Goal: Task Accomplishment & Management: Complete application form

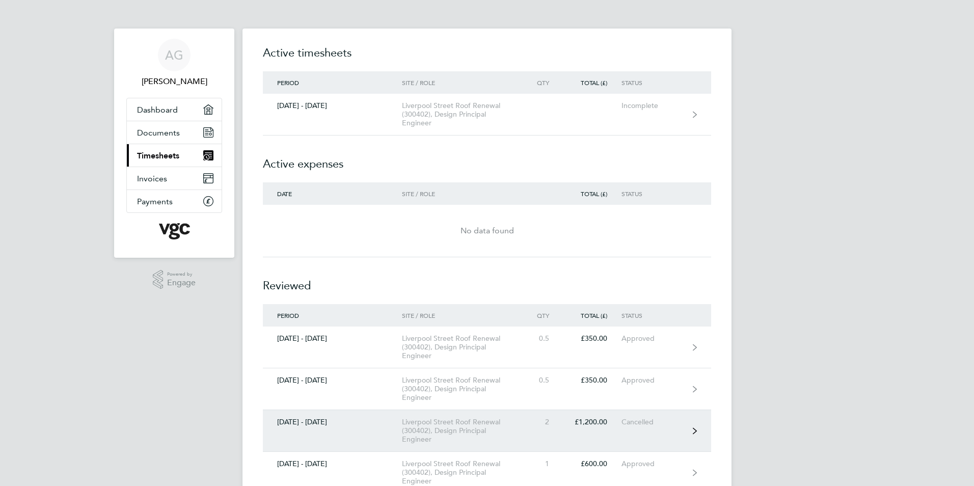
click at [471, 423] on div "Liverpool Street Roof Renewal (300402), Design Principal Engineer" at bounding box center [460, 431] width 117 height 26
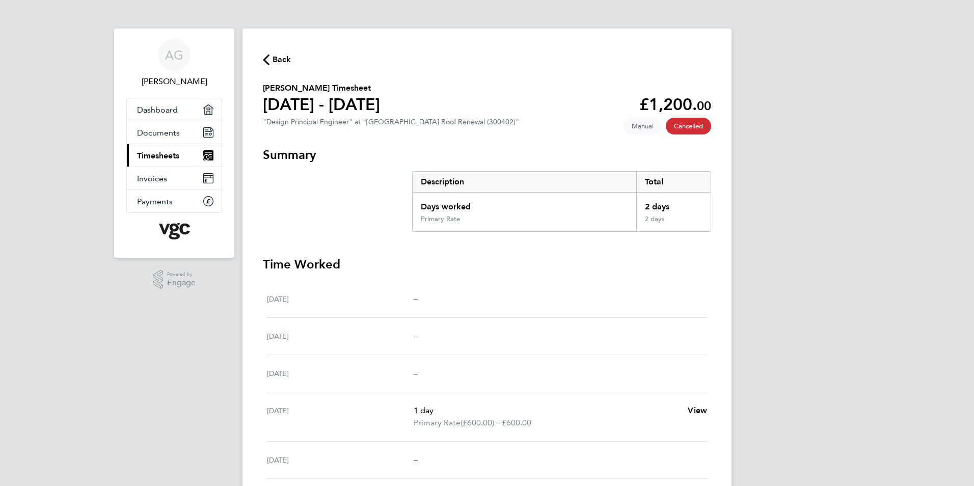
click at [644, 125] on span "Manual" at bounding box center [642, 126] width 38 height 17
click at [187, 130] on link "Documents" at bounding box center [174, 132] width 95 height 22
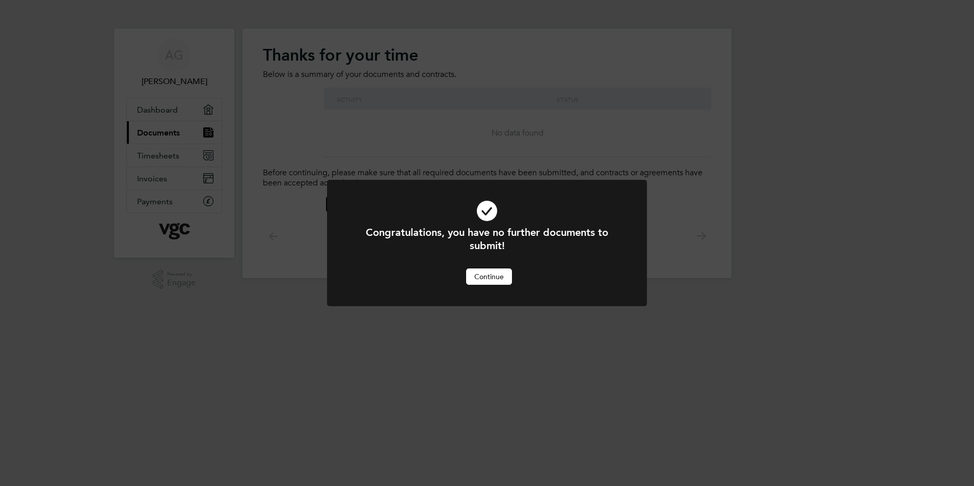
click at [174, 159] on div "Congratulations, you have no further documents to submit! Cancel Continue" at bounding box center [487, 243] width 974 height 486
click at [486, 275] on button "Continue" at bounding box center [489, 276] width 46 height 16
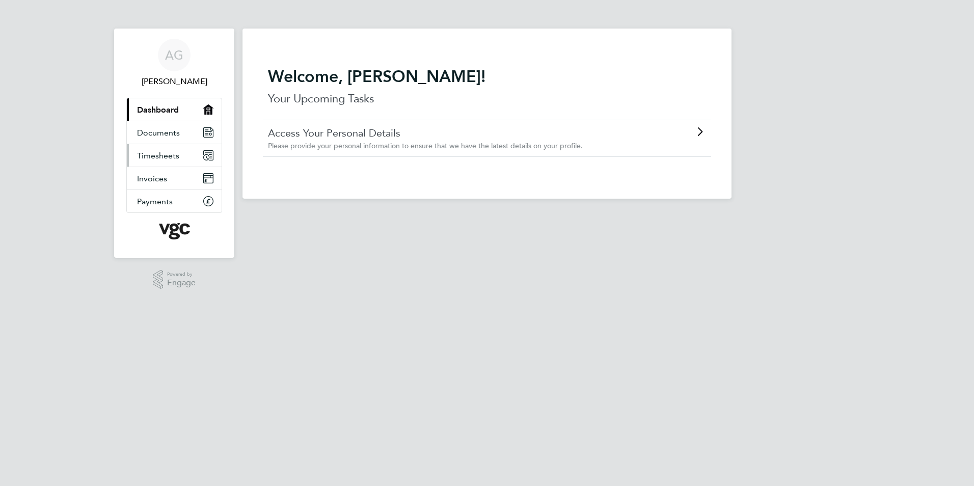
click at [157, 153] on span "Timesheets" at bounding box center [158, 156] width 42 height 10
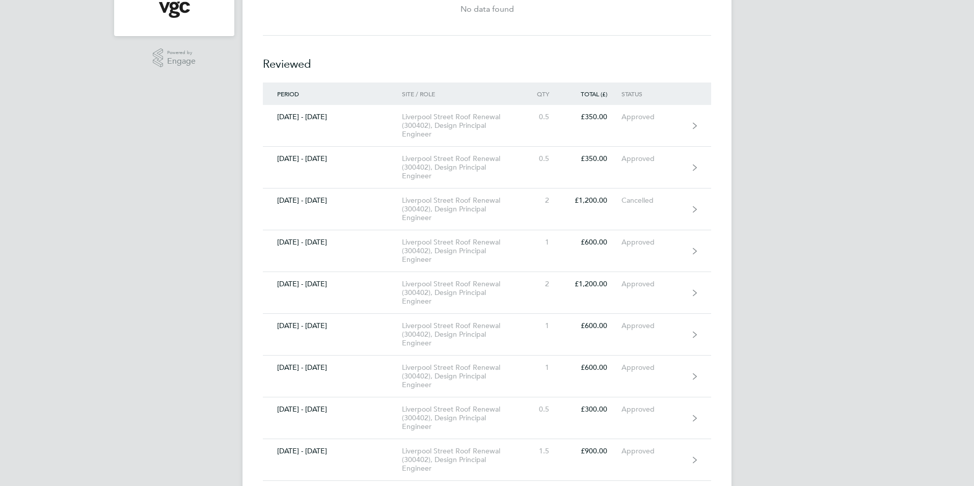
scroll to position [204, 0]
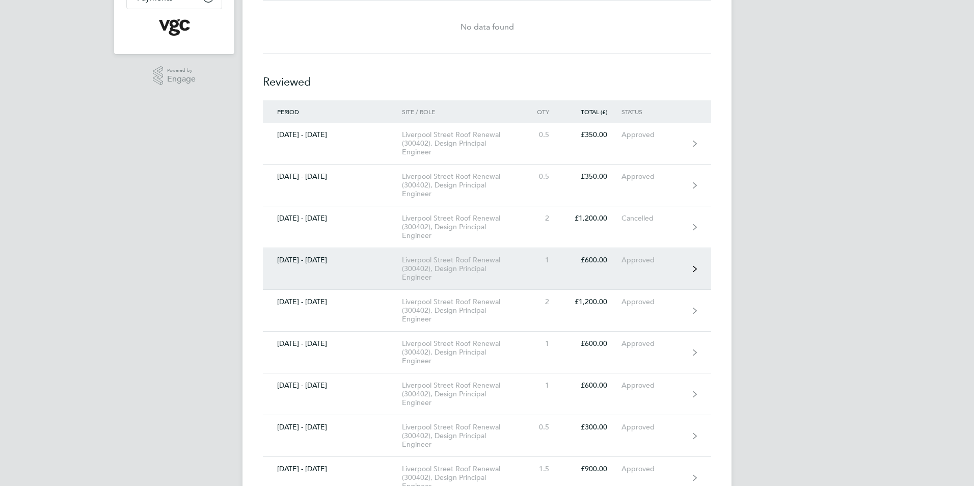
click at [695, 265] on icon at bounding box center [695, 268] width 4 height 7
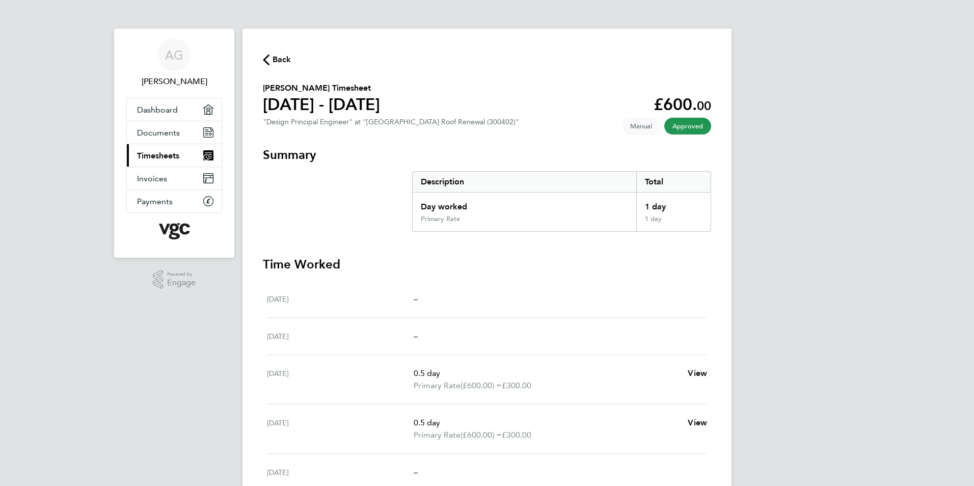
click at [265, 60] on icon "button" at bounding box center [266, 59] width 7 height 11
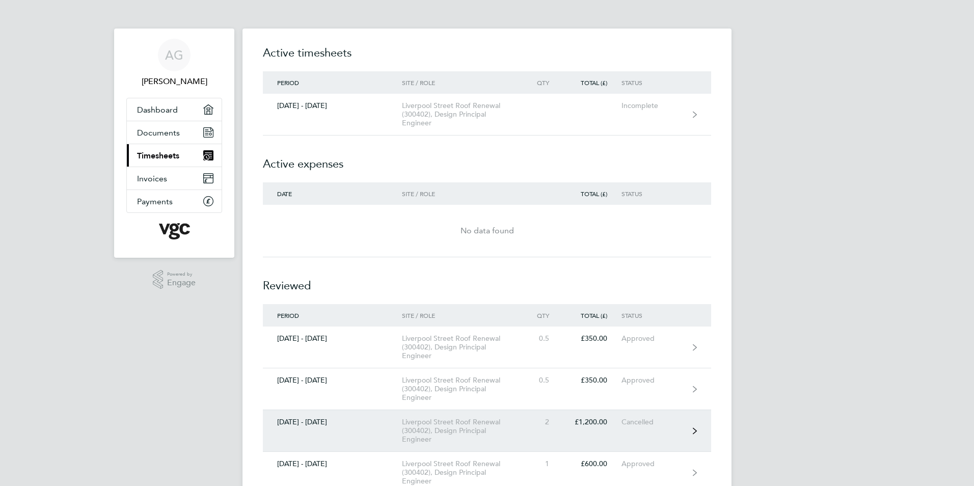
click at [692, 429] on link "[DATE] - [DATE][GEOGRAPHIC_DATA] Roof Renewal (300402), Design Principal Engine…" at bounding box center [487, 431] width 448 height 42
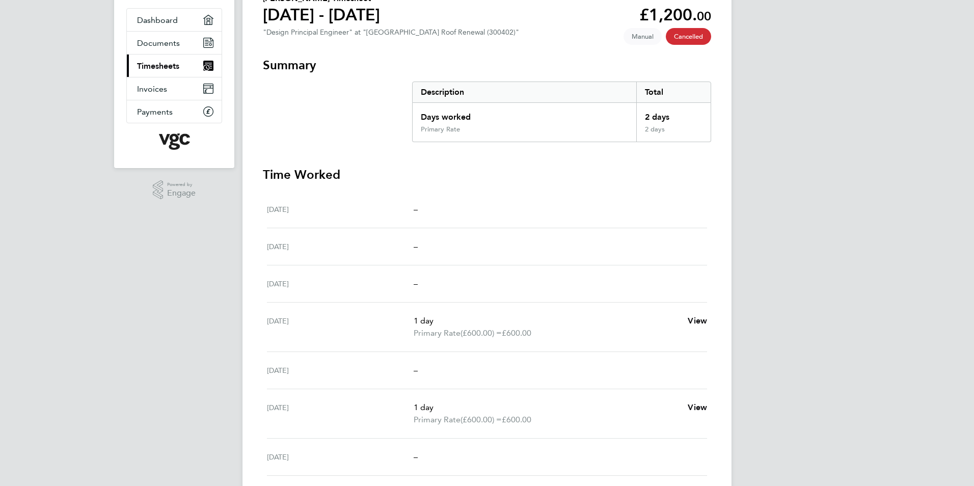
scroll to position [120, 0]
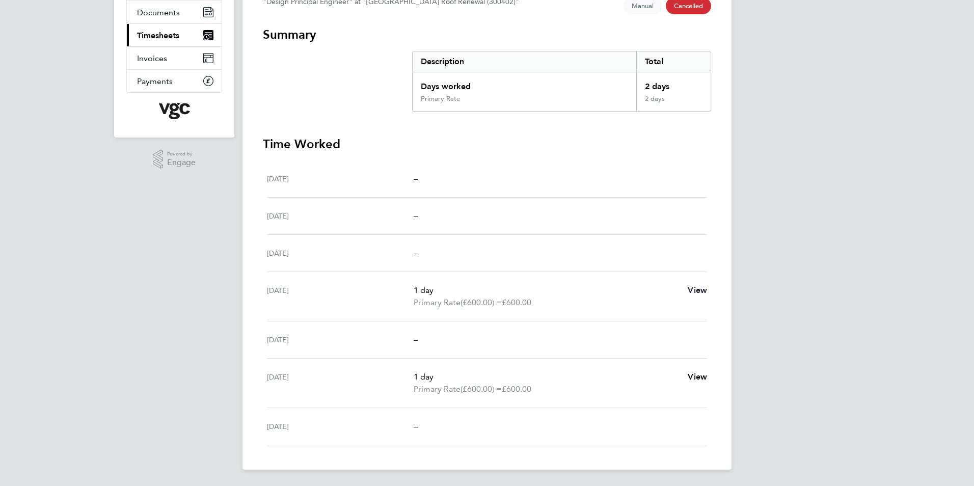
click at [701, 288] on span "View" at bounding box center [697, 290] width 19 height 10
select select "1"
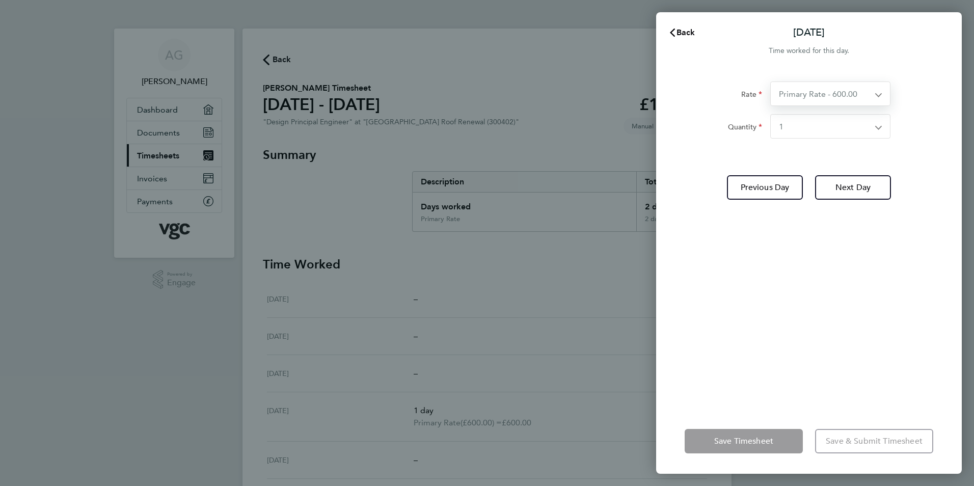
click at [877, 96] on select "Primary Rate - 600.00 Primary Rate - 700.00" at bounding box center [824, 93] width 107 height 23
click at [878, 127] on app-icon-cross-button at bounding box center [884, 126] width 12 height 23
click at [879, 128] on app-icon-cross-button at bounding box center [884, 126] width 12 height 23
click at [797, 230] on div "Rate Primary Rate - 700.00 Quantity Select quantity 0.5 1 Previous Day Next Day" at bounding box center [809, 238] width 306 height 339
click at [753, 442] on app-form-button "Save Timesheet" at bounding box center [747, 441] width 124 height 24
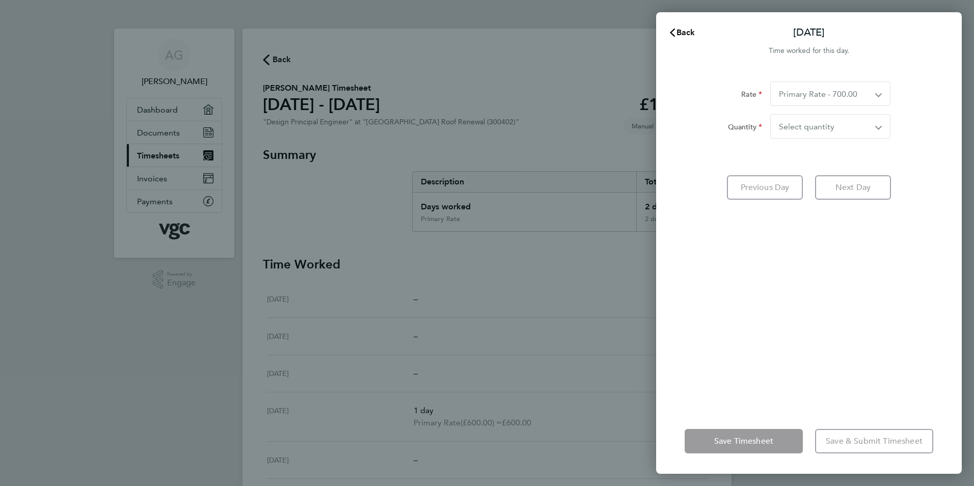
click at [849, 442] on app-form-button "Save & Submit Timesheet" at bounding box center [871, 441] width 124 height 24
click at [676, 30] on span "Back" at bounding box center [685, 33] width 19 height 10
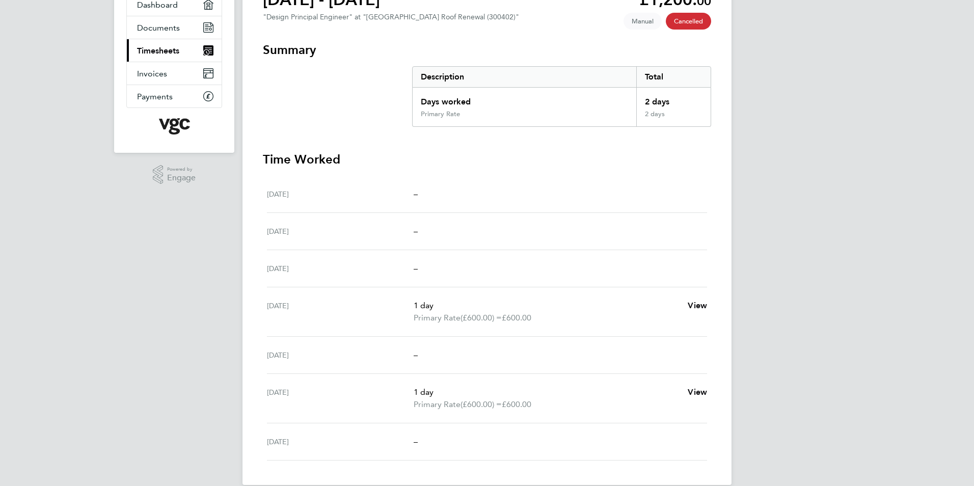
scroll to position [120, 0]
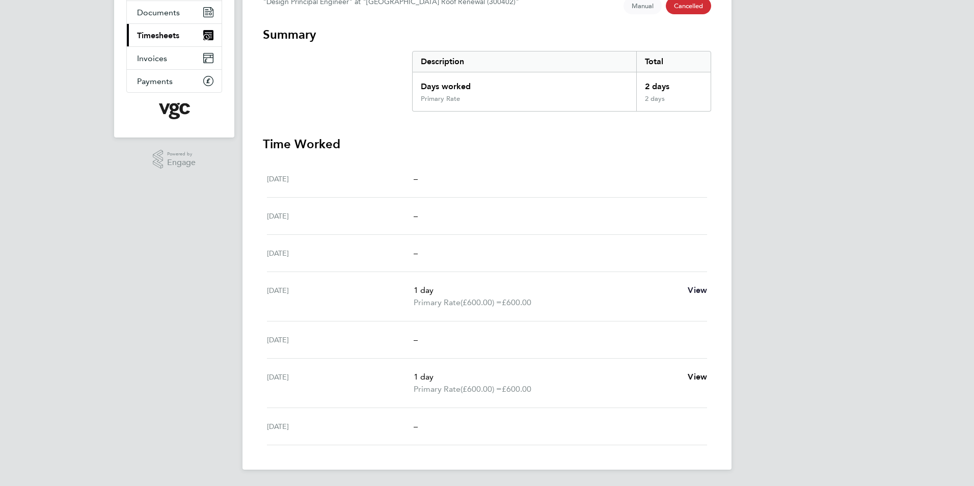
click at [697, 292] on span "View" at bounding box center [697, 290] width 19 height 10
select select "1"
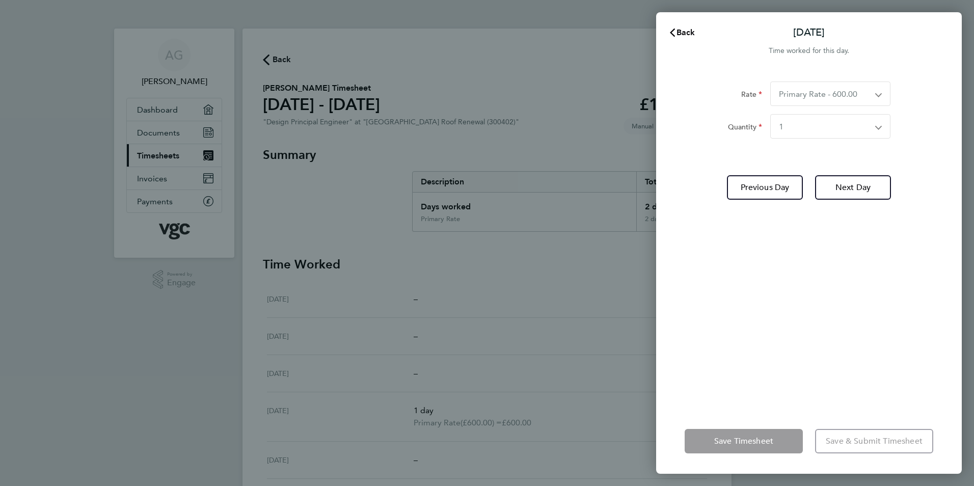
click at [880, 94] on app-icon-cross-button at bounding box center [884, 93] width 12 height 23
click at [875, 95] on select "Primary Rate - 600.00 Primary Rate - 700.00" at bounding box center [824, 93] width 107 height 23
click at [855, 442] on app-form-button "Save & Submit Timesheet" at bounding box center [871, 441] width 124 height 24
click at [673, 30] on icon "button" at bounding box center [672, 33] width 8 height 8
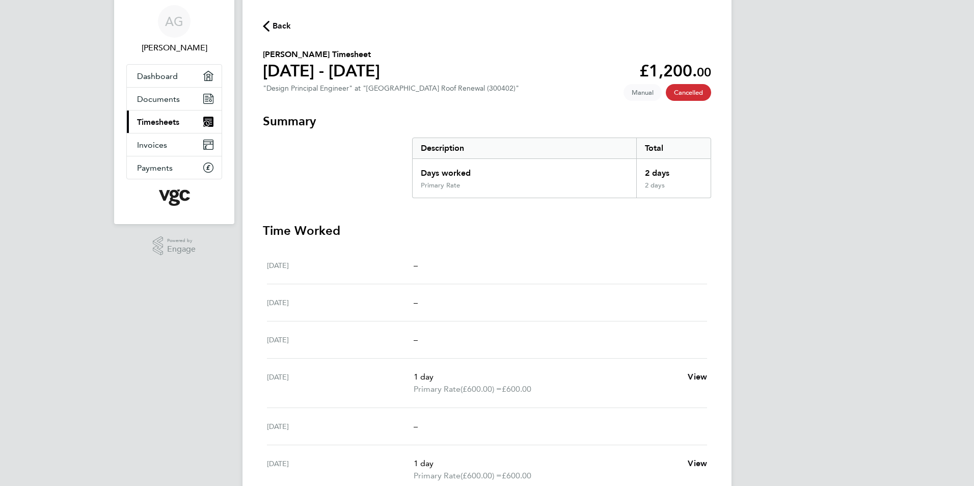
scroll to position [51, 0]
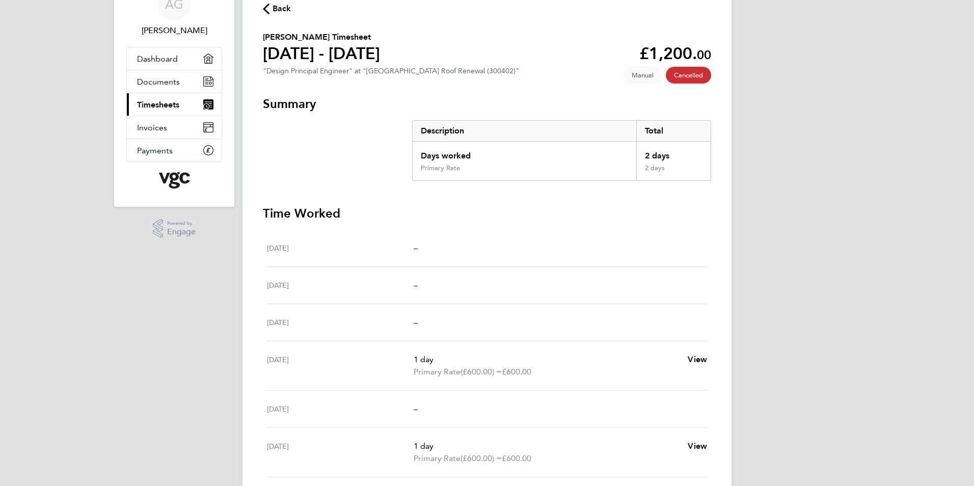
click at [643, 78] on span "Manual" at bounding box center [642, 75] width 38 height 17
drag, startPoint x: 643, startPoint y: 78, endPoint x: 642, endPoint y: 89, distance: 10.2
click at [642, 89] on div "Back [PERSON_NAME] Timesheet [DATE] - [DATE] £1,200. 00 "Design Principal Engin…" at bounding box center [486, 258] width 489 height 561
click at [645, 76] on span "Manual" at bounding box center [642, 75] width 38 height 17
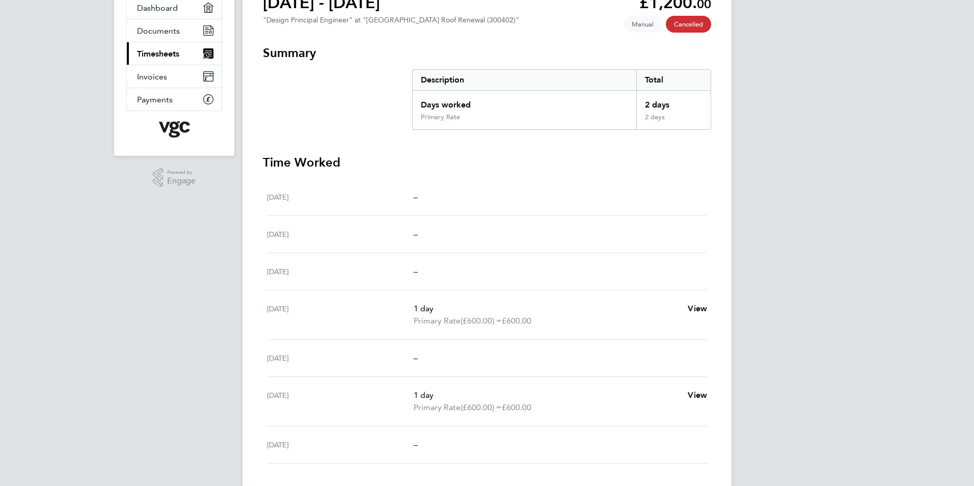
scroll to position [120, 0]
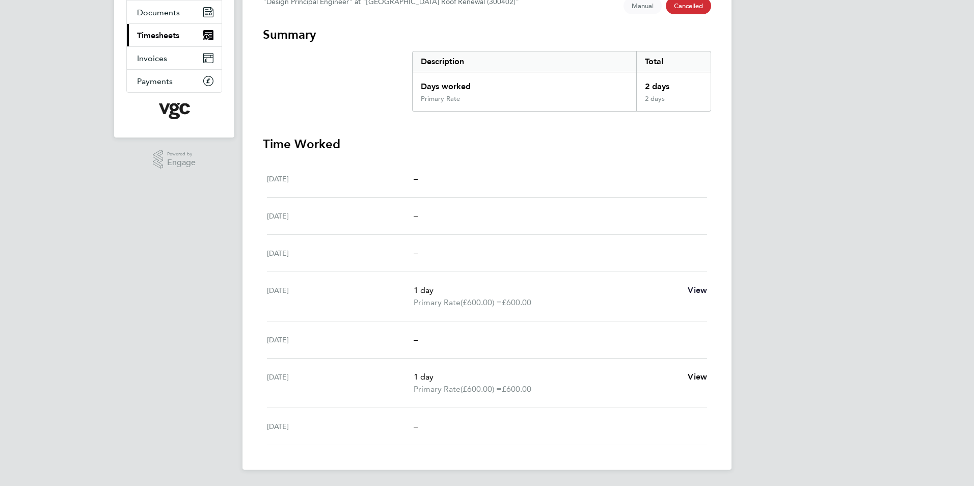
click at [700, 290] on span "View" at bounding box center [697, 290] width 19 height 10
select select "1"
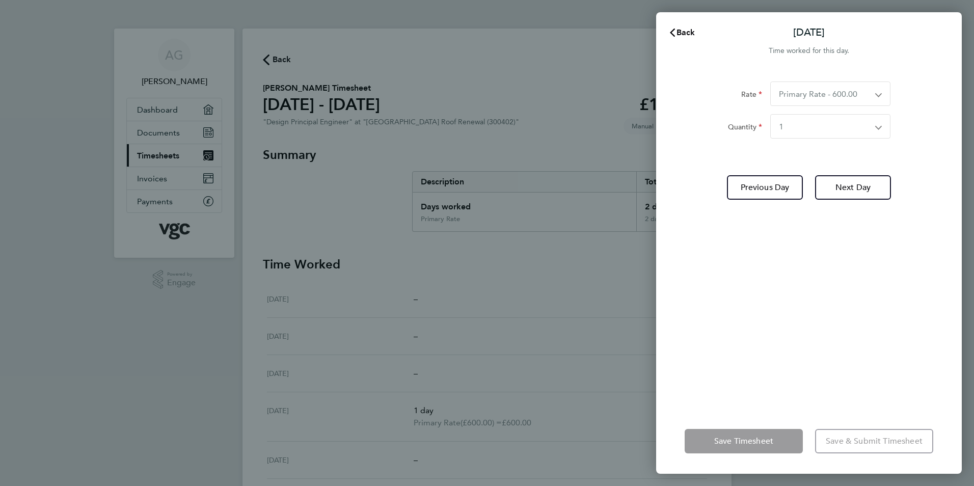
click at [611, 290] on div "Back [DATE] Time worked for this day. Rate Primary Rate - 600.00 Primary Rate -…" at bounding box center [487, 243] width 974 height 486
click at [674, 31] on icon "button" at bounding box center [672, 33] width 8 height 8
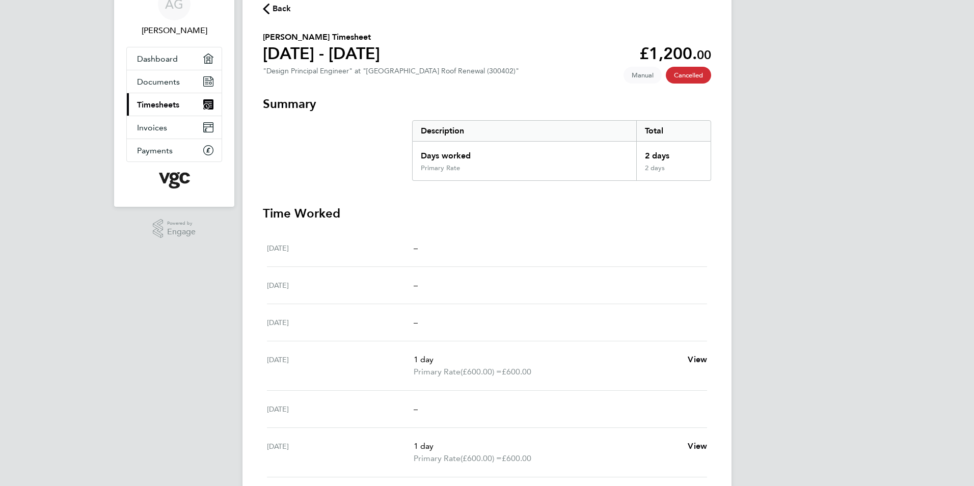
scroll to position [102, 0]
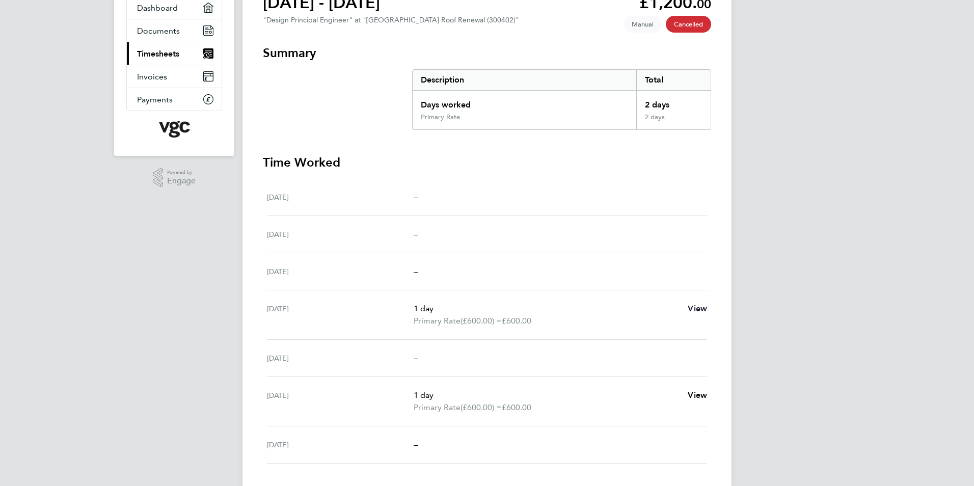
click at [697, 307] on span "View" at bounding box center [697, 309] width 19 height 10
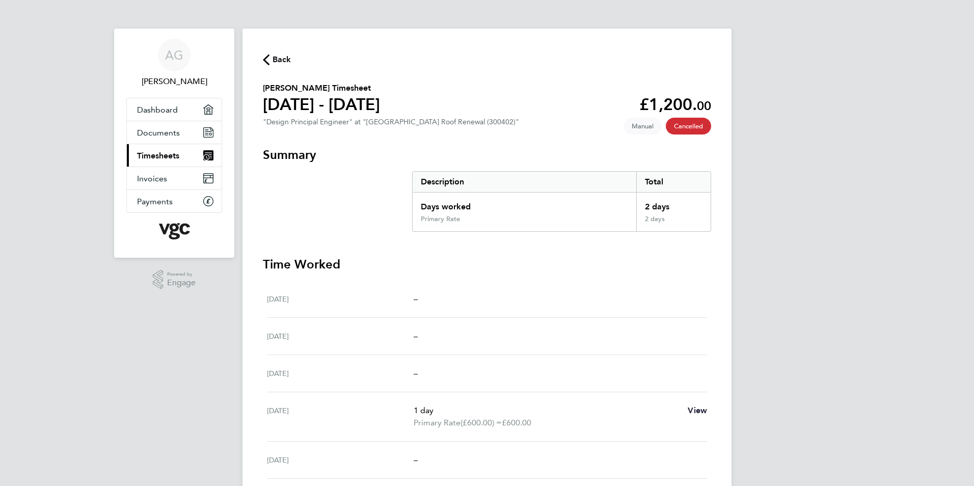
select select "1"
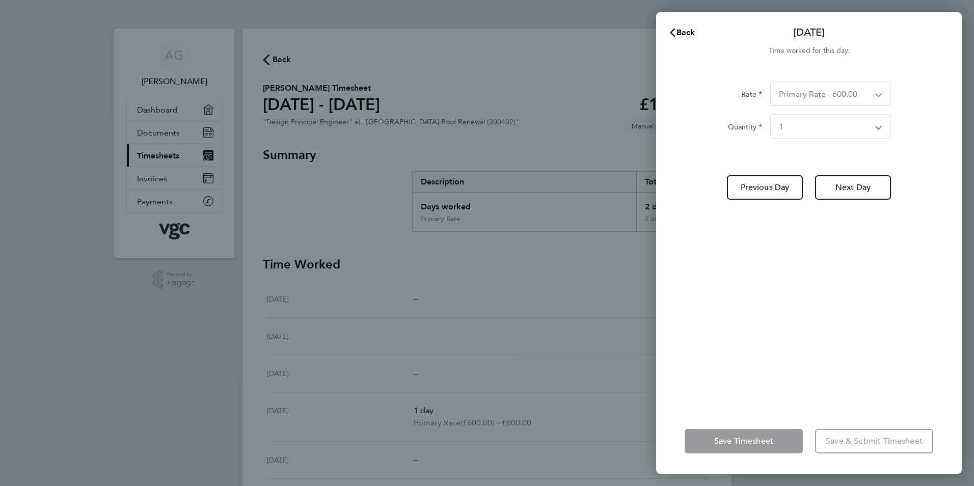
click at [878, 93] on app-icon-cross-button at bounding box center [884, 93] width 12 height 23
click at [879, 97] on app-icon-cross-button at bounding box center [884, 93] width 12 height 23
drag, startPoint x: 473, startPoint y: 344, endPoint x: 480, endPoint y: 337, distance: 9.7
click at [476, 342] on div "Back [DATE] Time worked for this day. Rate Primary Rate - 600.00 Primary Rate -…" at bounding box center [487, 243] width 974 height 486
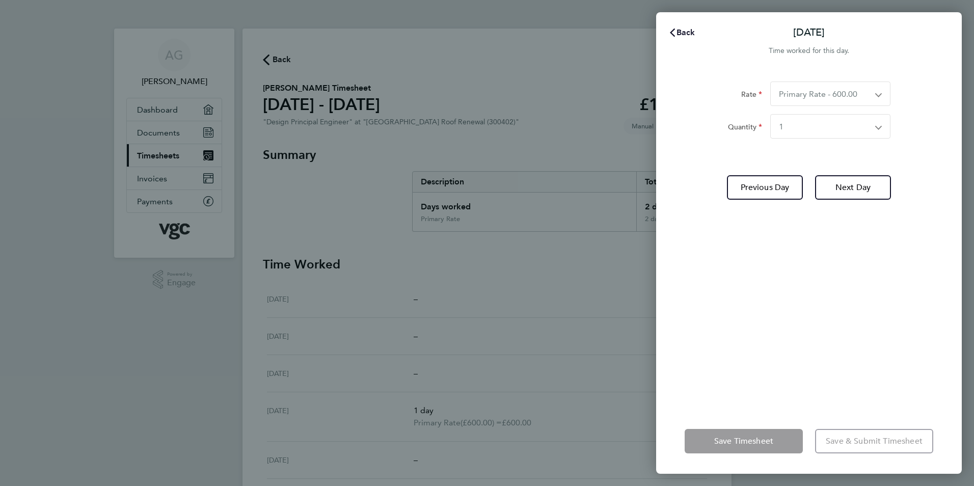
click at [673, 31] on icon "button" at bounding box center [672, 33] width 5 height 8
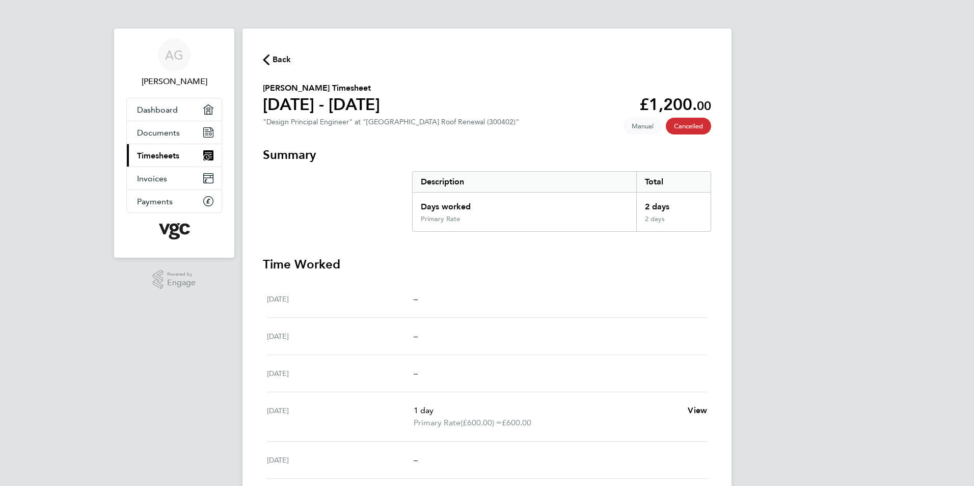
click at [272, 56] on span "Back" at bounding box center [281, 59] width 19 height 12
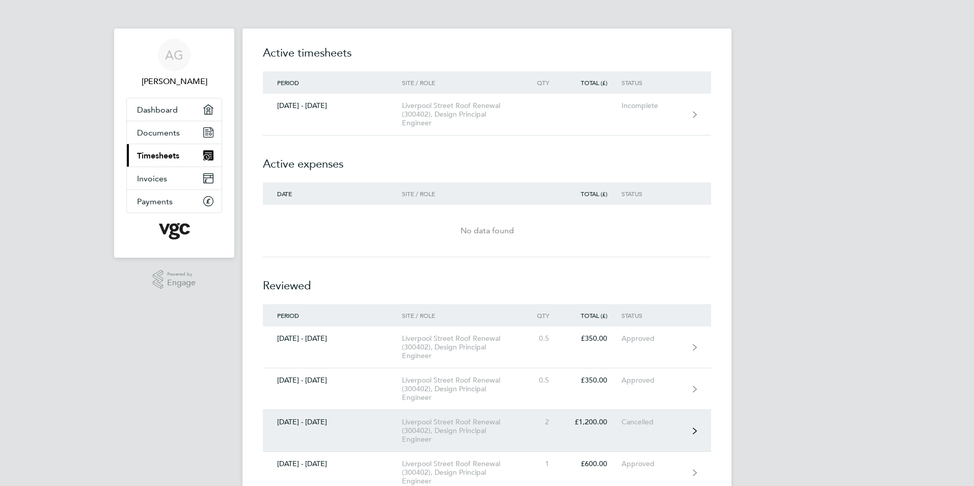
click at [695, 429] on icon at bounding box center [695, 430] width 4 height 6
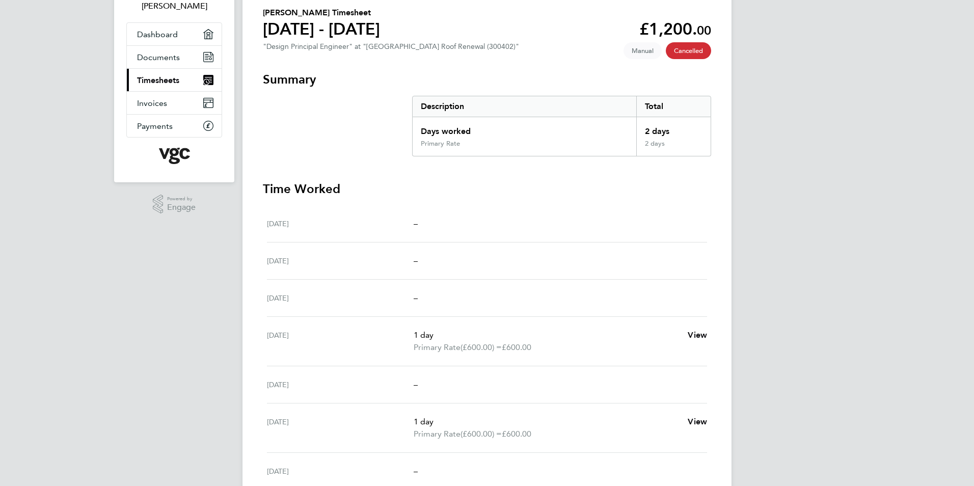
scroll to position [102, 0]
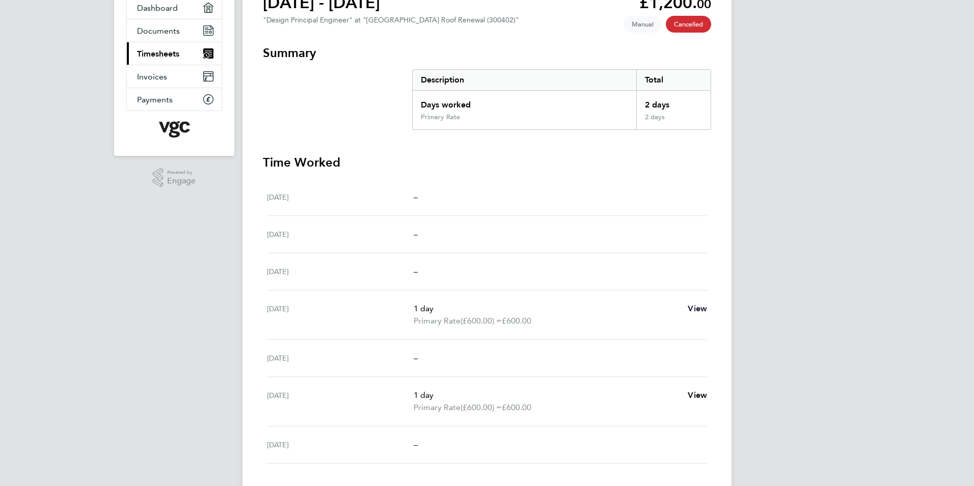
click at [702, 308] on span "View" at bounding box center [697, 309] width 19 height 10
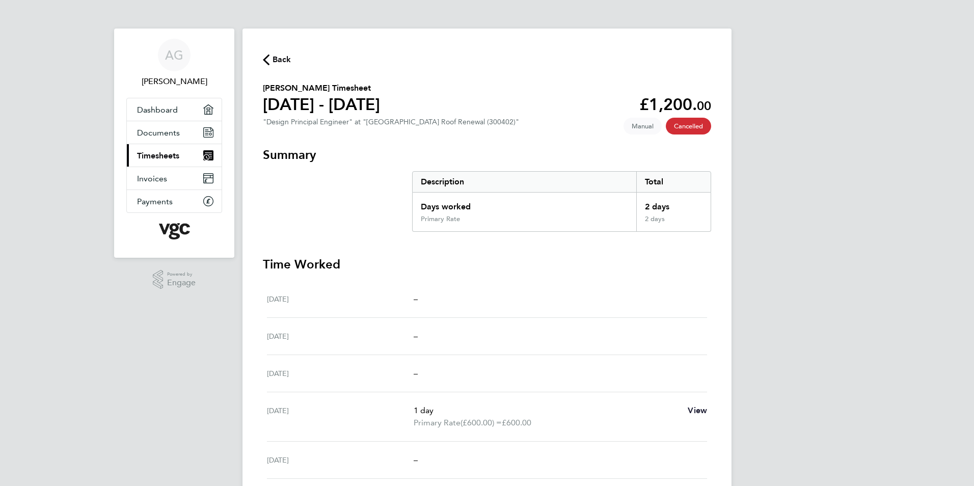
select select "1"
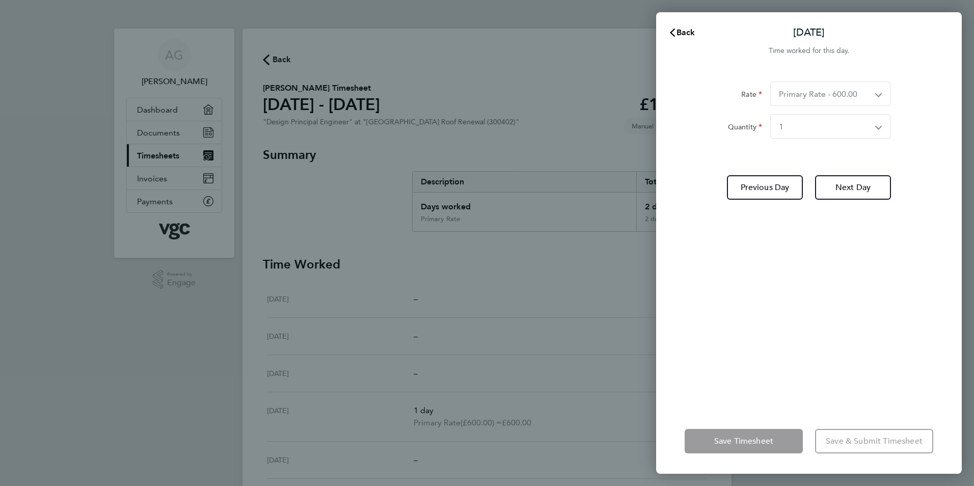
click at [878, 95] on app-icon-cross-button at bounding box center [884, 93] width 12 height 23
click at [877, 94] on select "Primary Rate - 600.00 Primary Rate - 700.00" at bounding box center [824, 93] width 107 height 23
click at [878, 127] on app-icon-cross-button at bounding box center [884, 126] width 12 height 23
click at [746, 442] on app-form-button "Save Timesheet" at bounding box center [747, 441] width 124 height 24
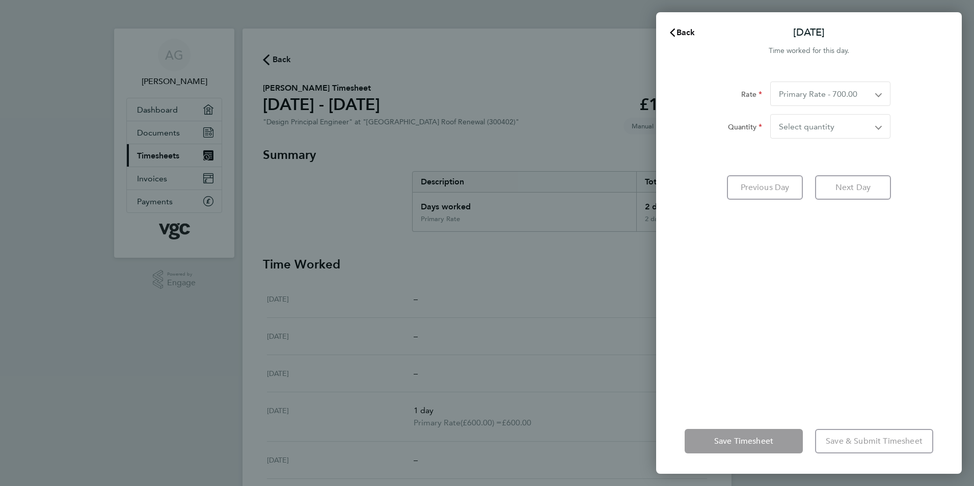
click at [746, 443] on app-form-button "Save Timesheet" at bounding box center [747, 441] width 124 height 24
drag, startPoint x: 746, startPoint y: 443, endPoint x: 932, endPoint y: 245, distance: 271.3
click at [932, 245] on div "Rate Primary Rate - 700.00 Quantity Select quantity 0.5 1 Previous Day Next Day" at bounding box center [809, 238] width 306 height 339
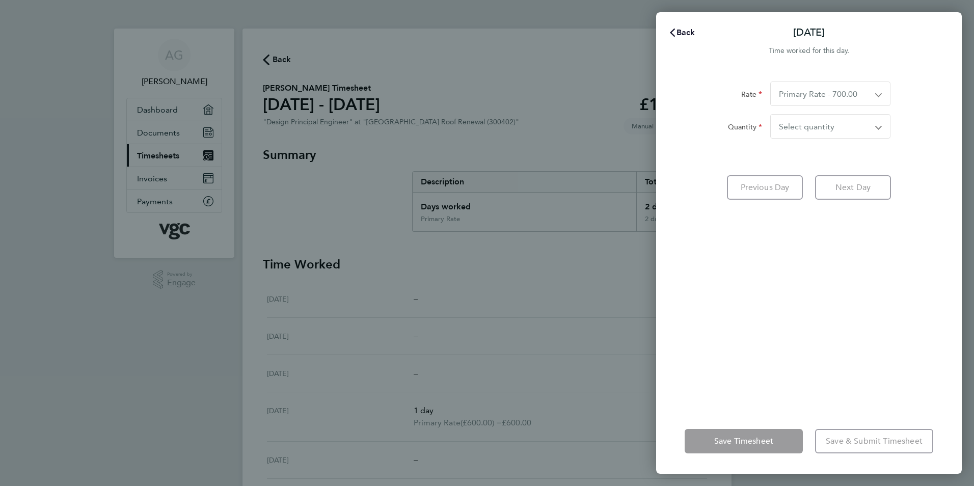
click at [673, 31] on icon "button" at bounding box center [672, 33] width 8 height 8
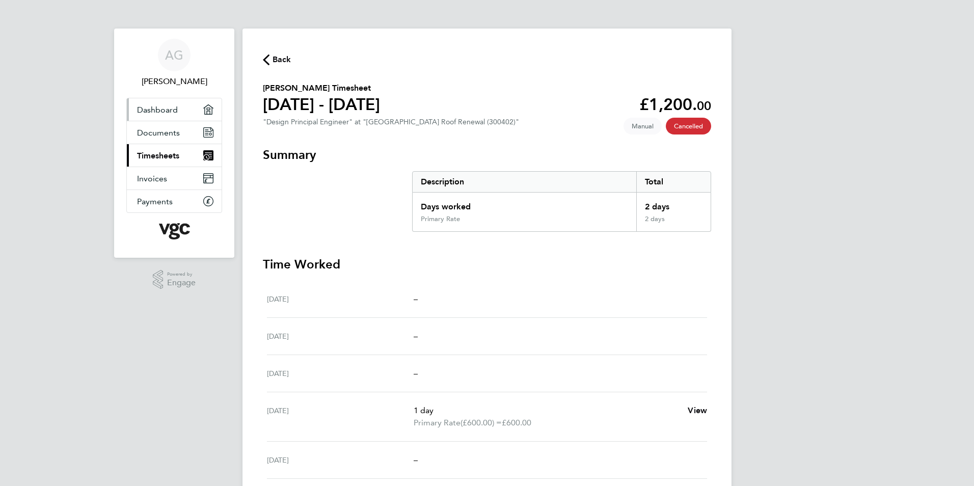
click at [169, 109] on span "Dashboard" at bounding box center [157, 110] width 41 height 10
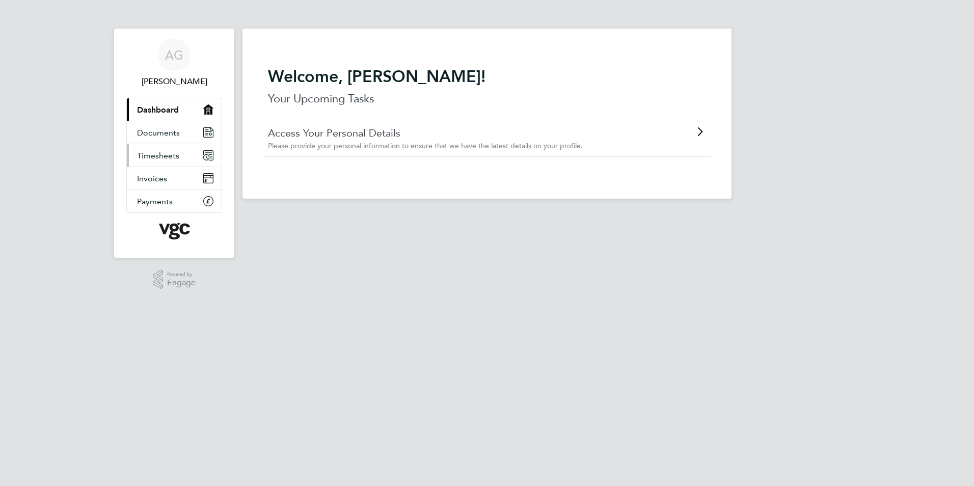
click at [170, 152] on span "Timesheets" at bounding box center [158, 156] width 42 height 10
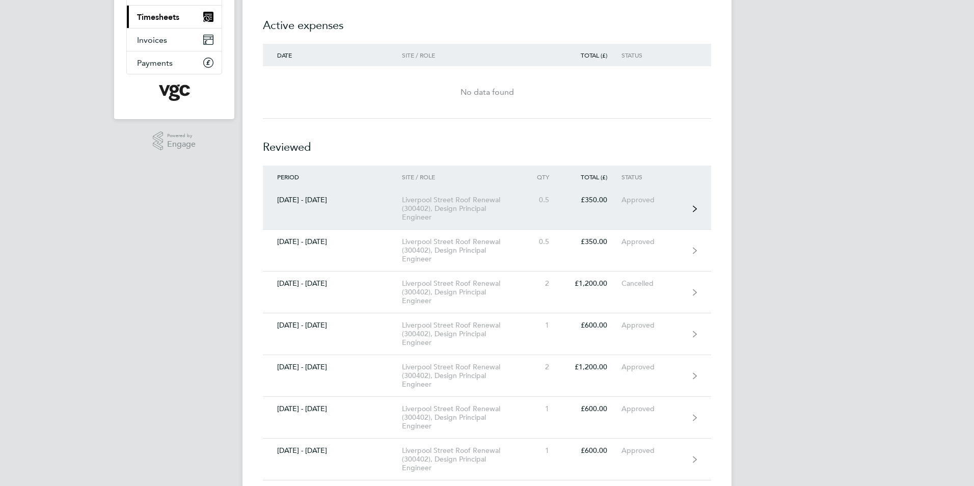
scroll to position [153, 0]
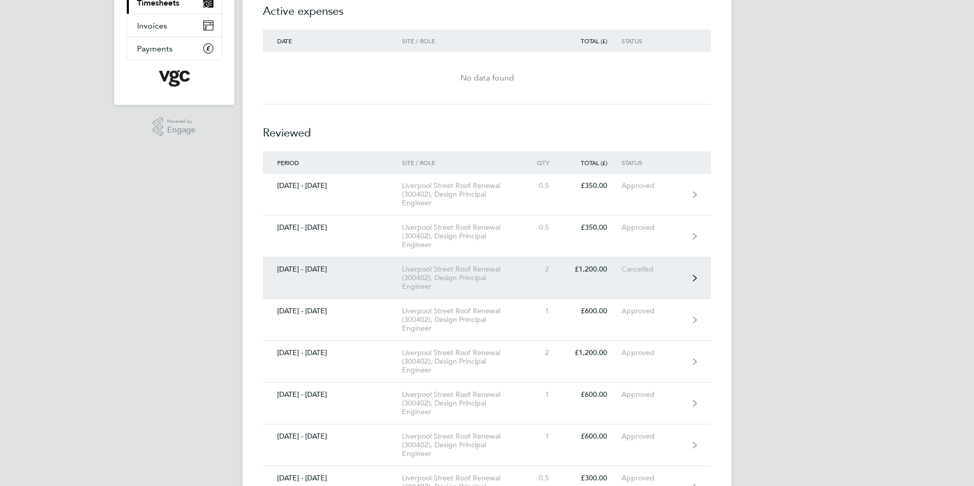
click at [694, 277] on icon at bounding box center [695, 278] width 4 height 7
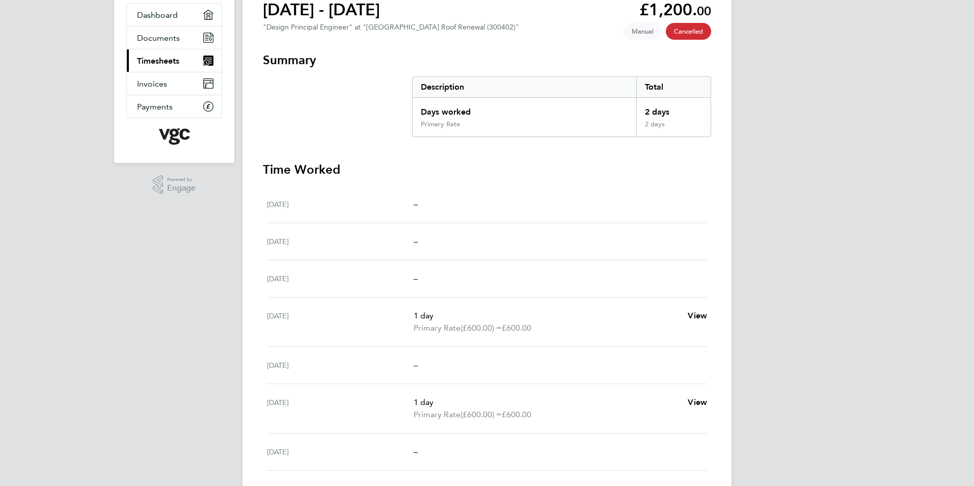
scroll to position [102, 0]
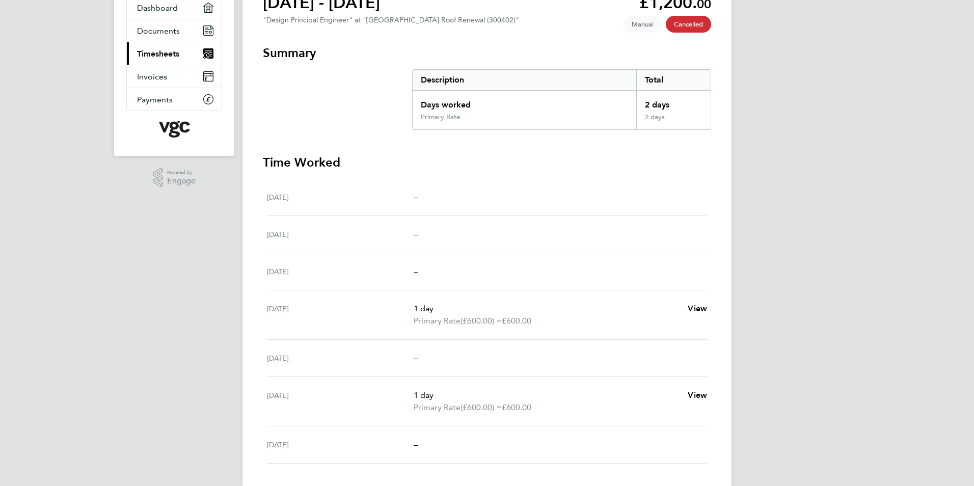
click at [683, 26] on span "Cancelled" at bounding box center [688, 24] width 45 height 17
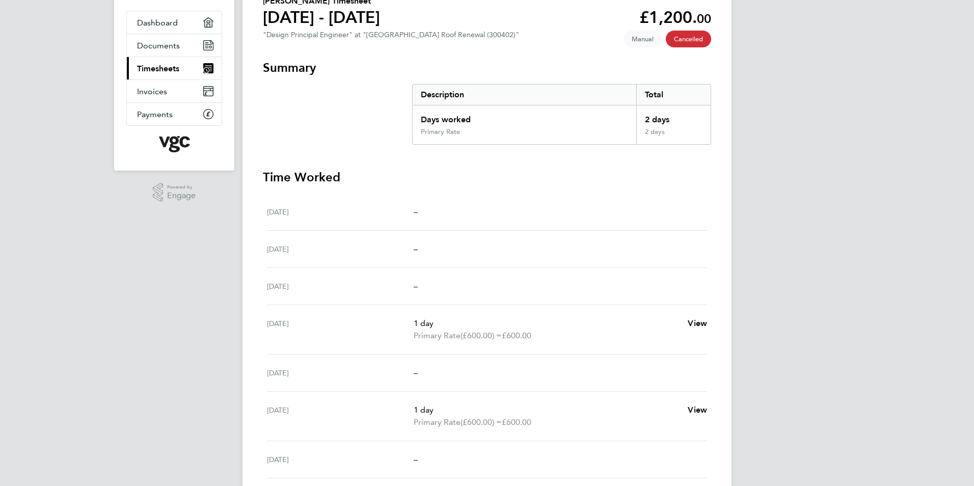
scroll to position [69, 0]
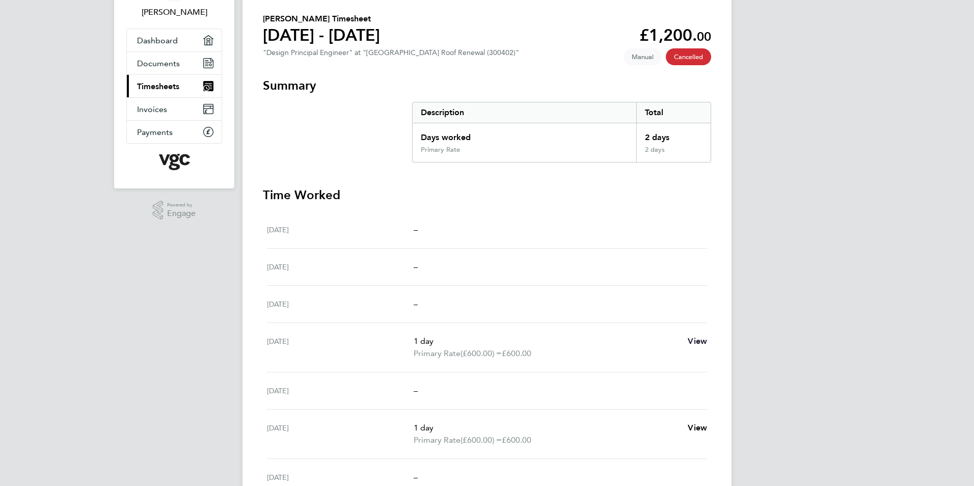
click at [698, 340] on span "View" at bounding box center [697, 341] width 19 height 10
select select "1"
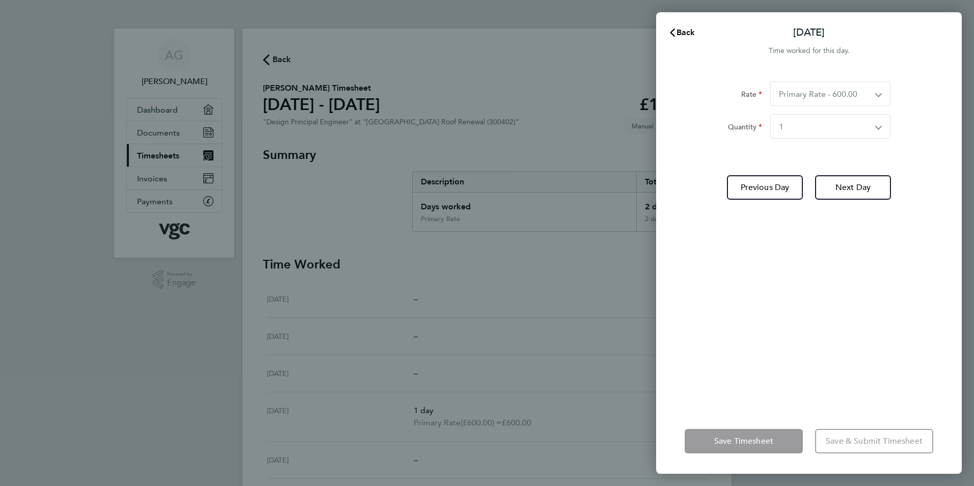
click at [615, 261] on div "Back [DATE] Time worked for this day. Rate Primary Rate - 600.00 Primary Rate -…" at bounding box center [487, 243] width 974 height 486
click at [673, 31] on icon "button" at bounding box center [672, 33] width 5 height 8
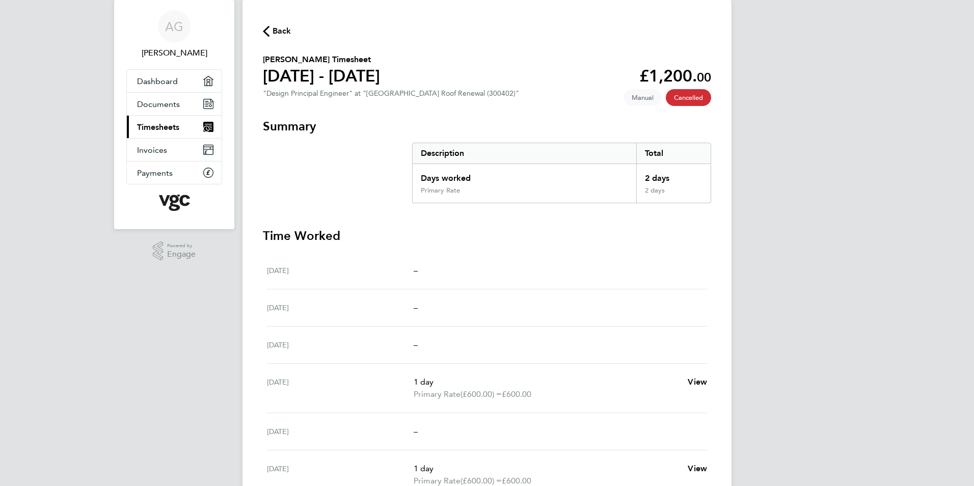
scroll to position [18, 0]
